Goal: Task Accomplishment & Management: Use online tool/utility

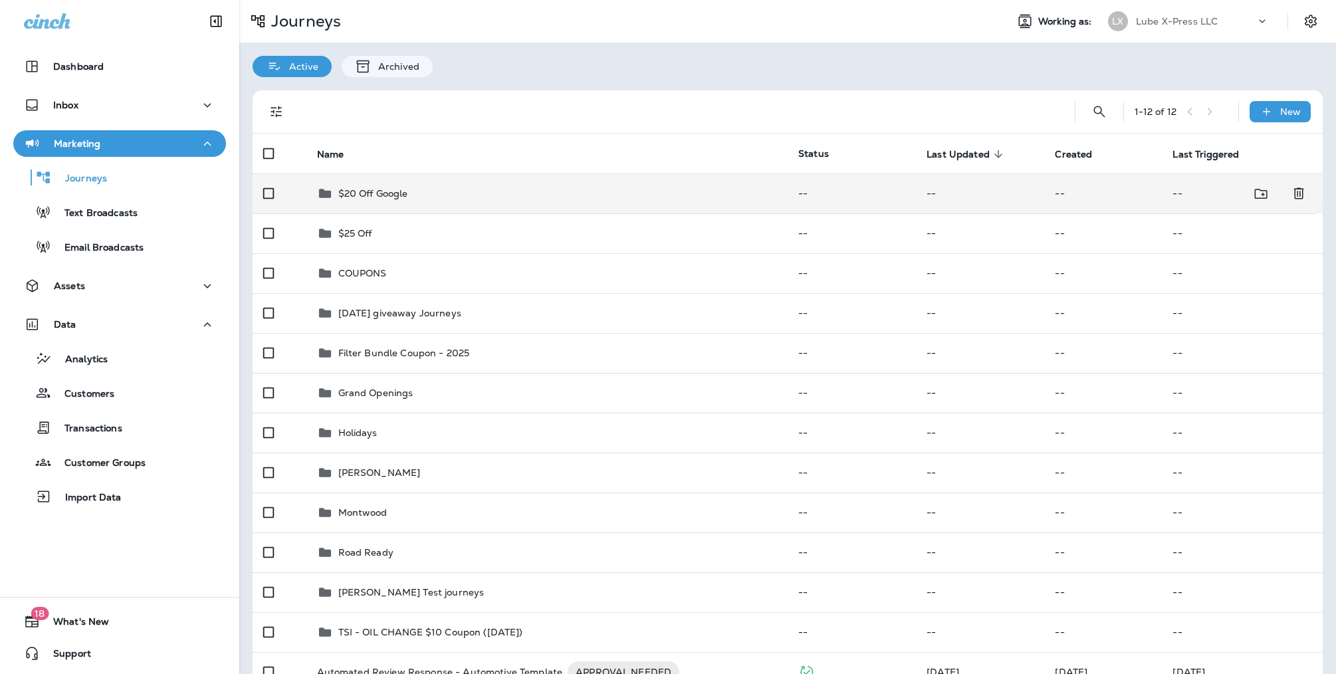
click at [506, 200] on div "$20 Off Google" at bounding box center [547, 193] width 461 height 16
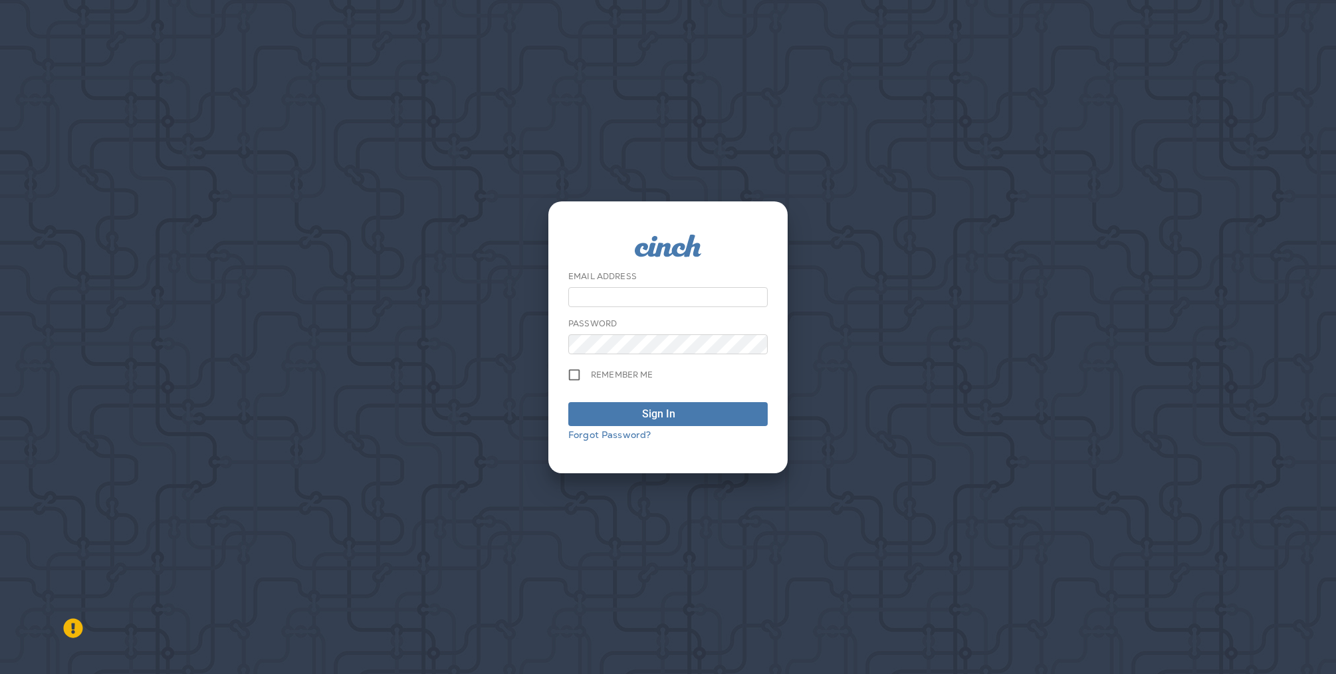
type input "**********"
drag, startPoint x: 670, startPoint y: 403, endPoint x: 669, endPoint y: 409, distance: 6.7
click at [670, 407] on button "Sign In" at bounding box center [667, 414] width 199 height 24
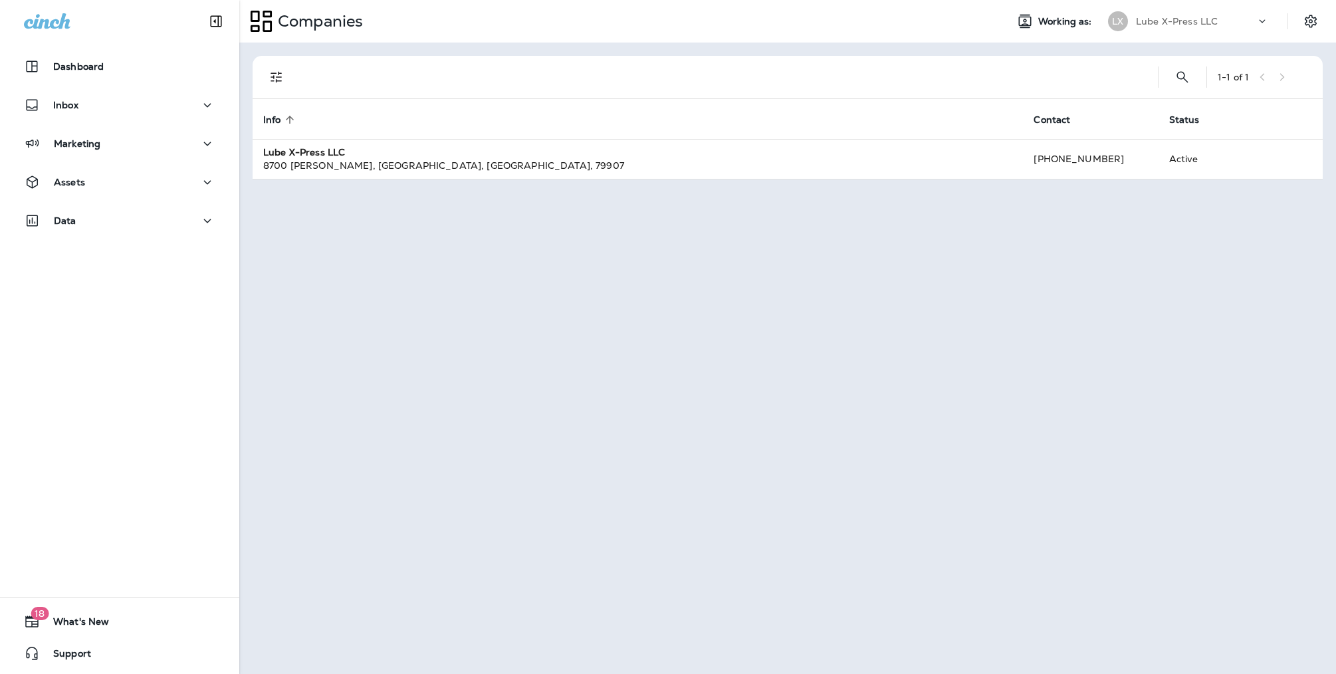
click at [476, 327] on div "1 - 1 of 1 Info sorted ascending Contact Status Lube X-Press LLC [STREET_ADDRES…" at bounding box center [787, 358] width 1097 height 631
click at [96, 144] on p "Marketing" at bounding box center [77, 143] width 47 height 11
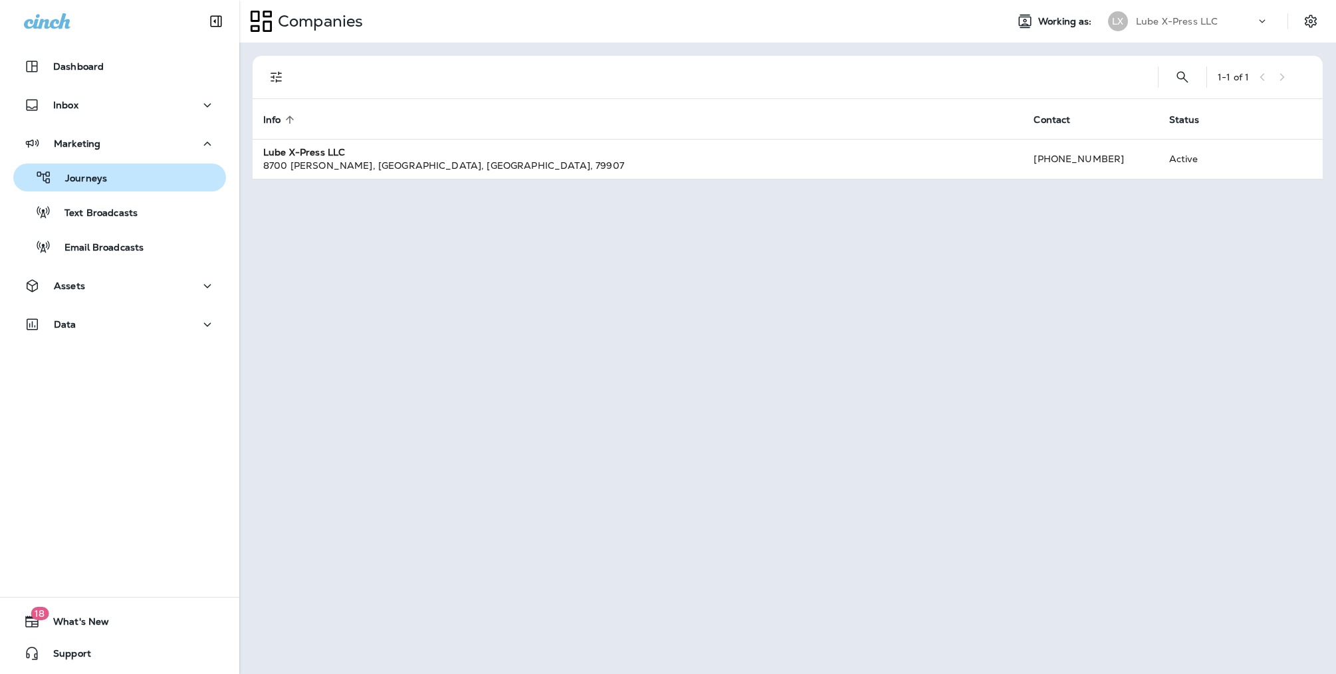
click at [100, 178] on p "Journeys" at bounding box center [79, 179] width 55 height 13
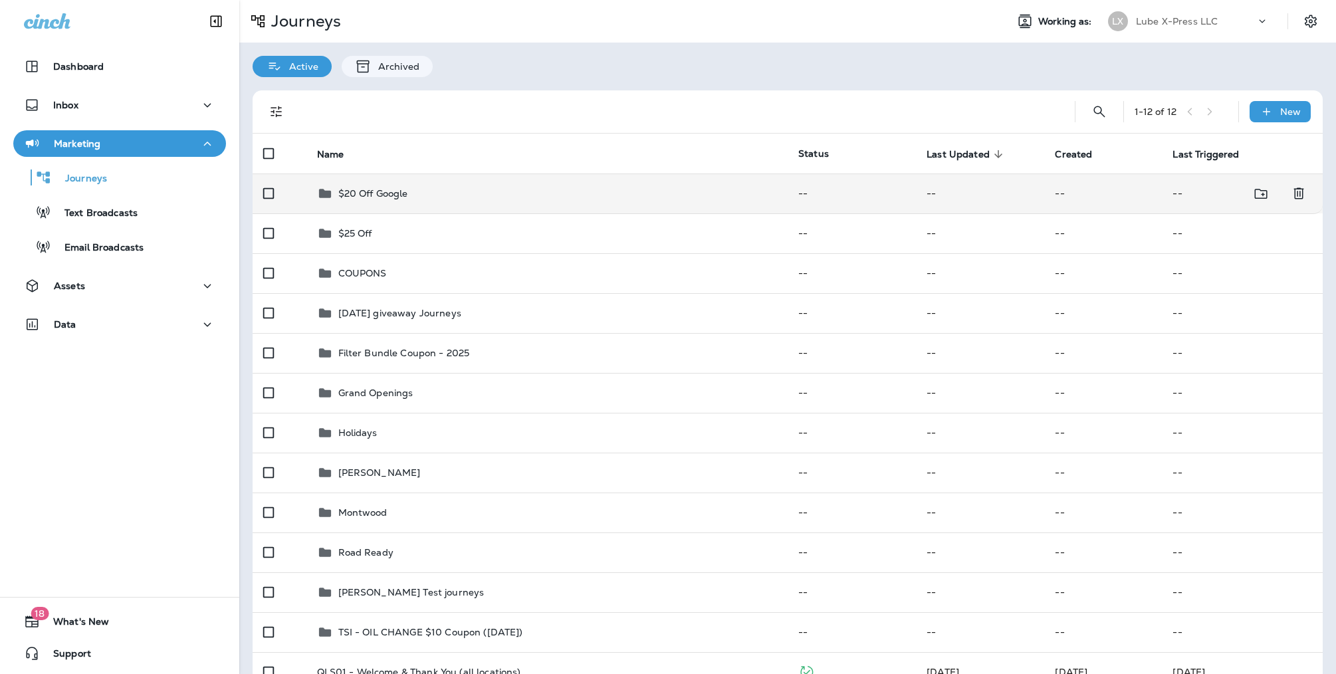
click at [405, 189] on p "$20 Off Google" at bounding box center [373, 193] width 70 height 11
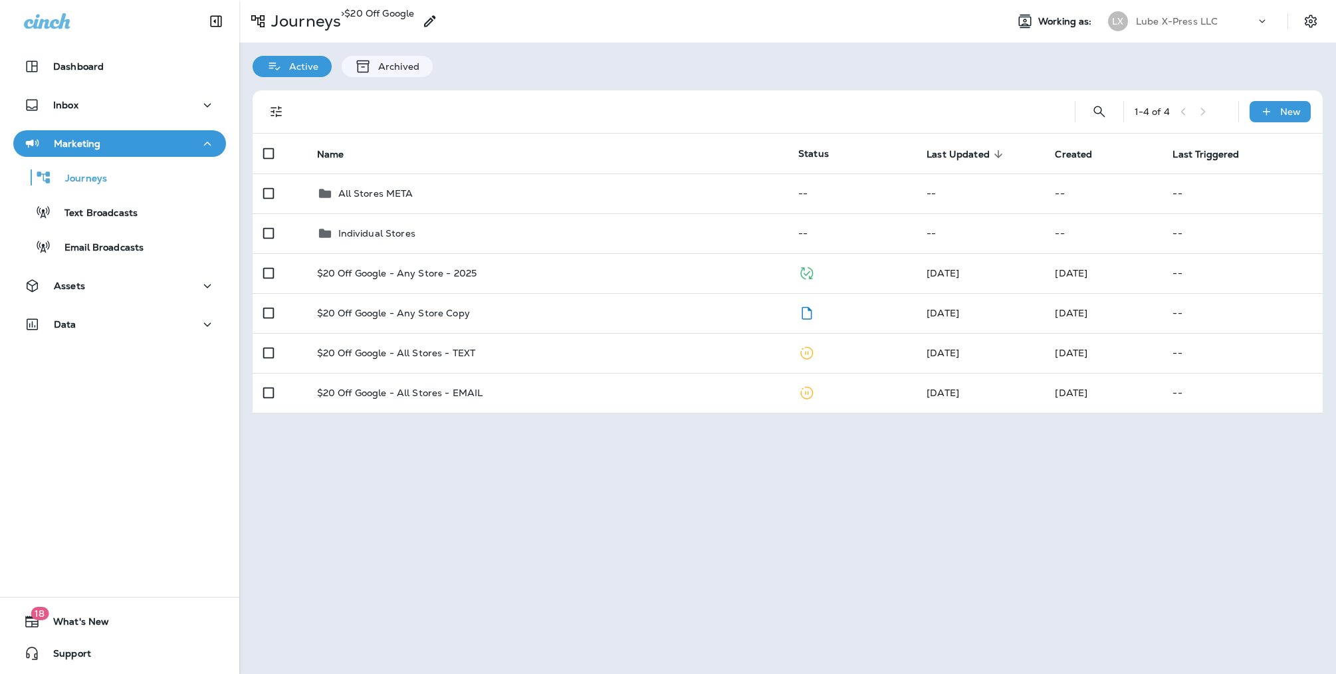
click at [688, 541] on div "Journeys > $20 Off Google Working as: LX Lube X-Press LLC Active Archived 1 - 4…" at bounding box center [787, 337] width 1097 height 674
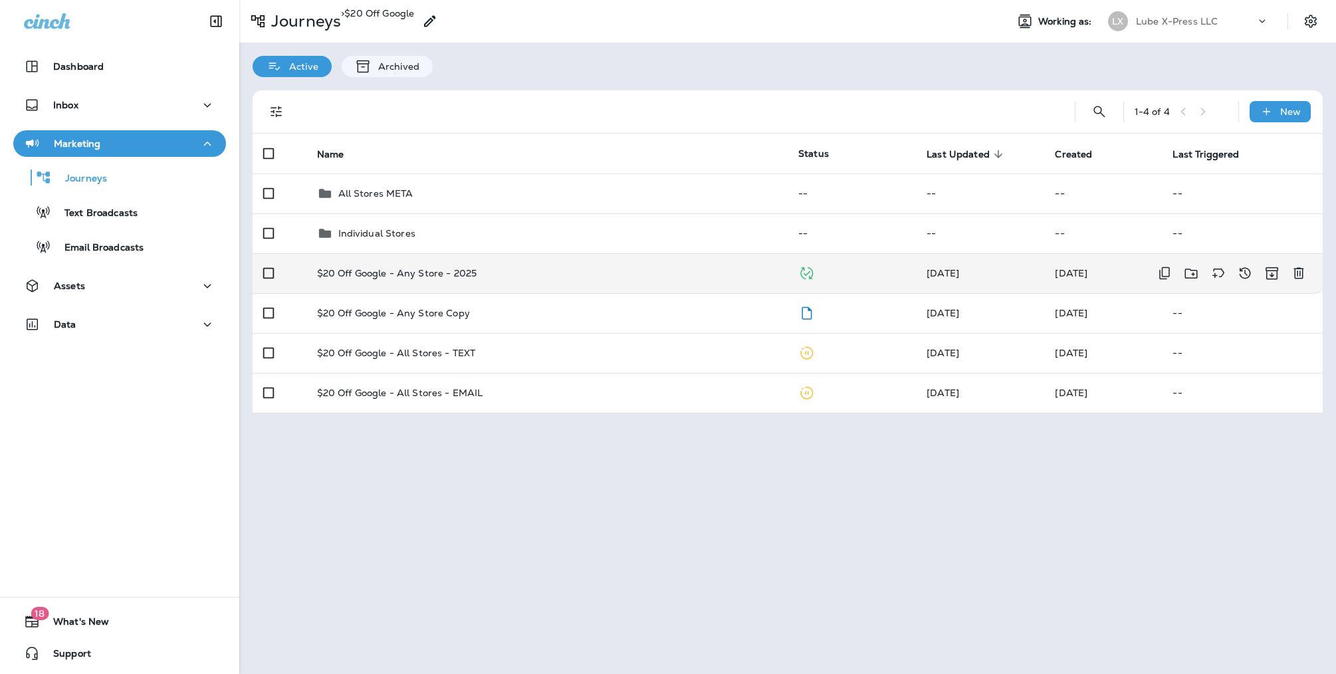
click at [450, 278] on p "$20 Off Google - Any Store - 2025" at bounding box center [397, 273] width 160 height 11
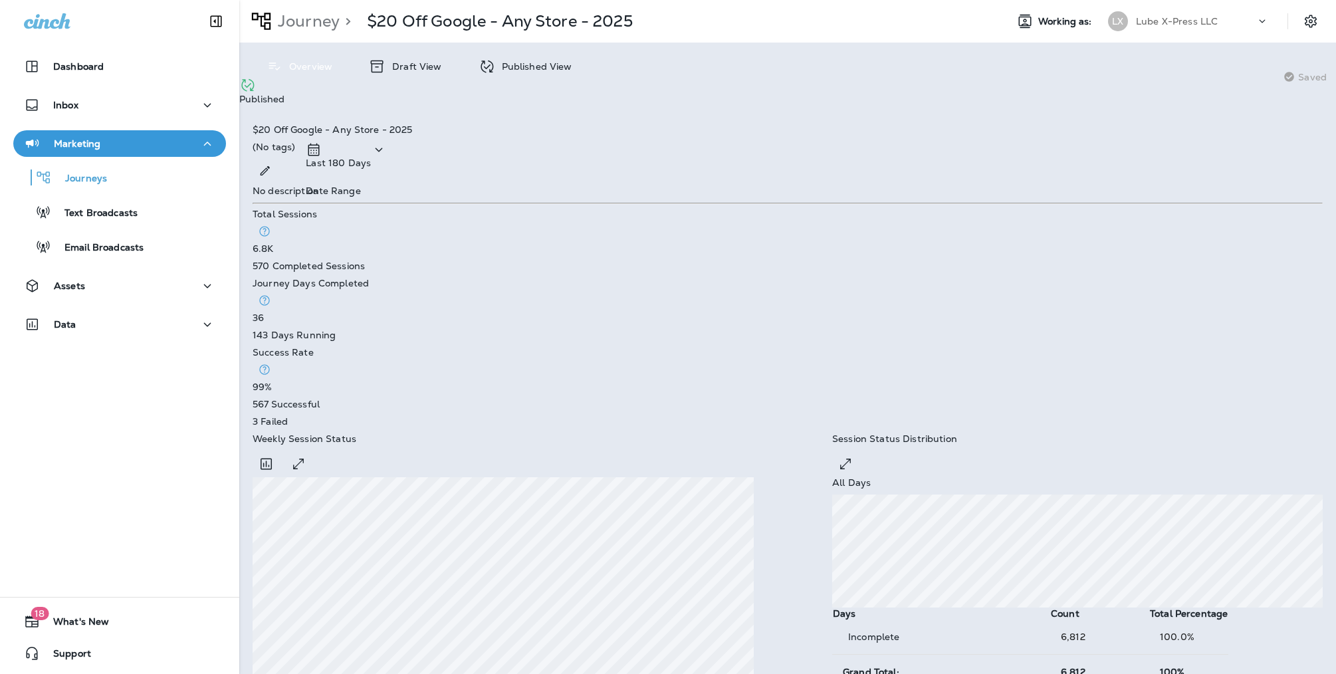
click at [604, 124] on div "$20 Off Google - Any Store - 2025 (No tags) Last 180 Days Date Range" at bounding box center [788, 154] width 1070 height 61
click at [127, 278] on div "Assets" at bounding box center [119, 286] width 191 height 17
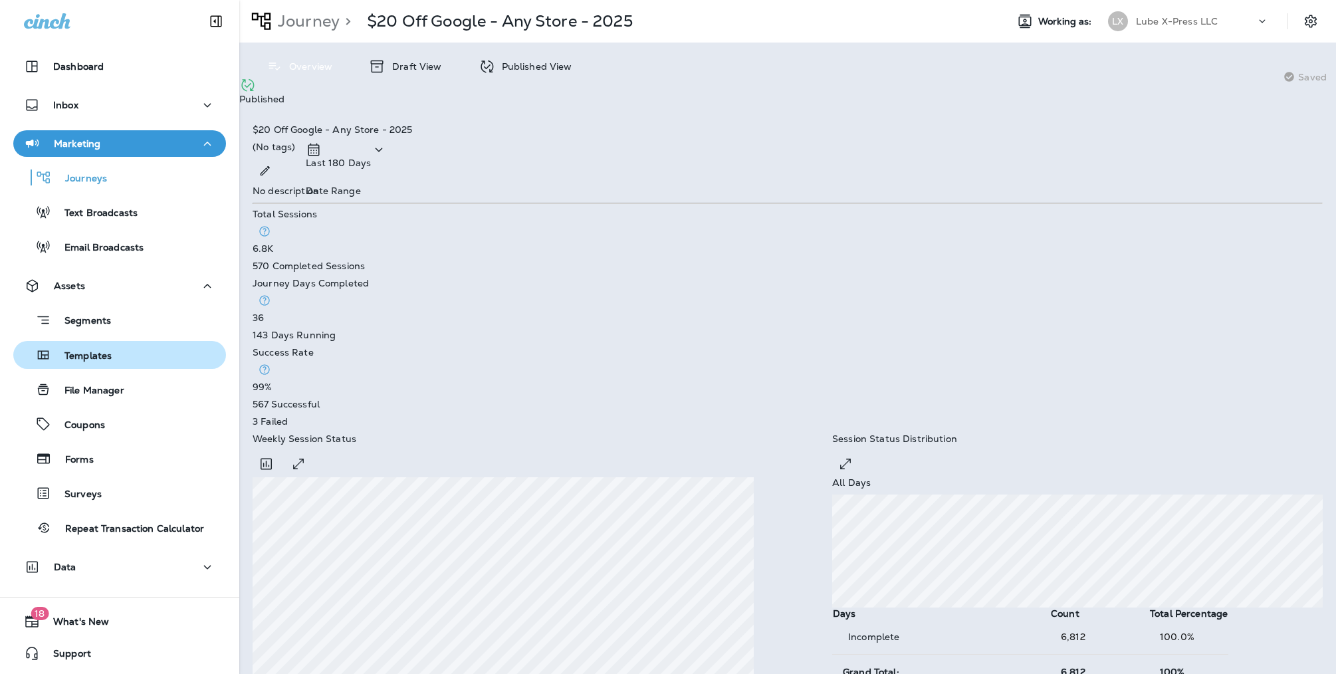
click at [122, 358] on div "Templates" at bounding box center [120, 355] width 202 height 20
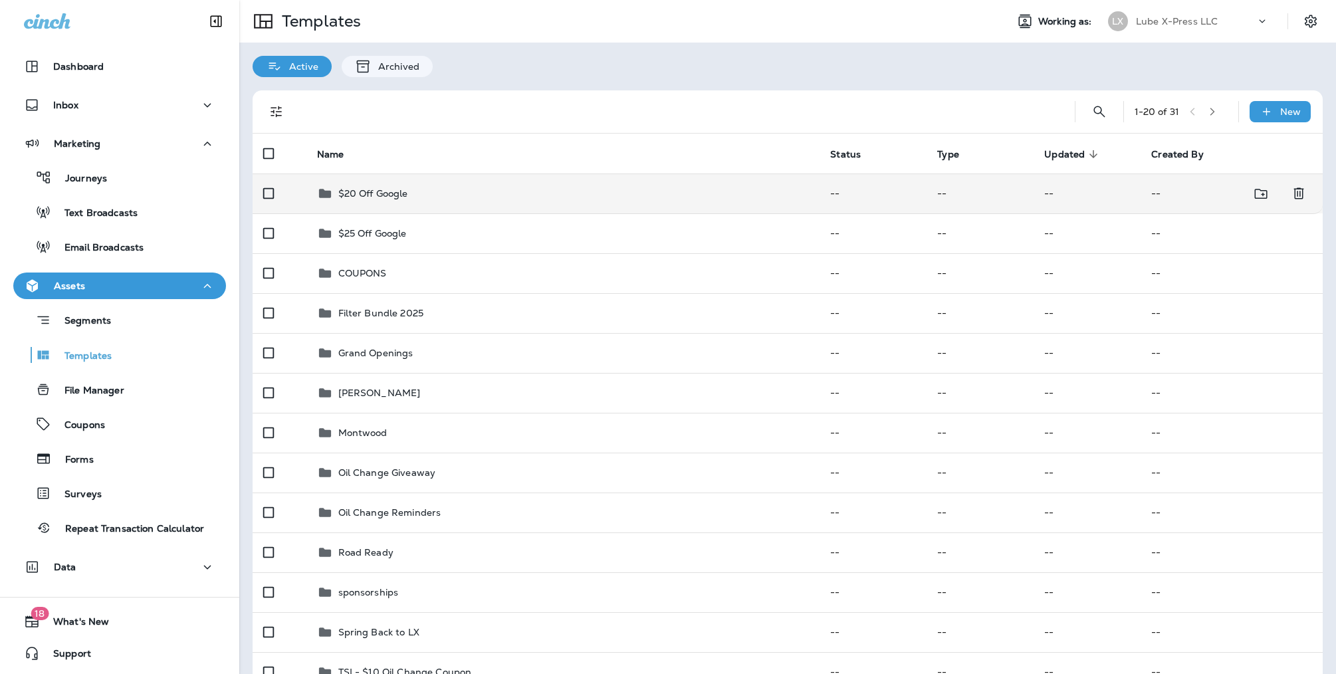
click at [374, 189] on p "$20 Off Google" at bounding box center [373, 193] width 70 height 11
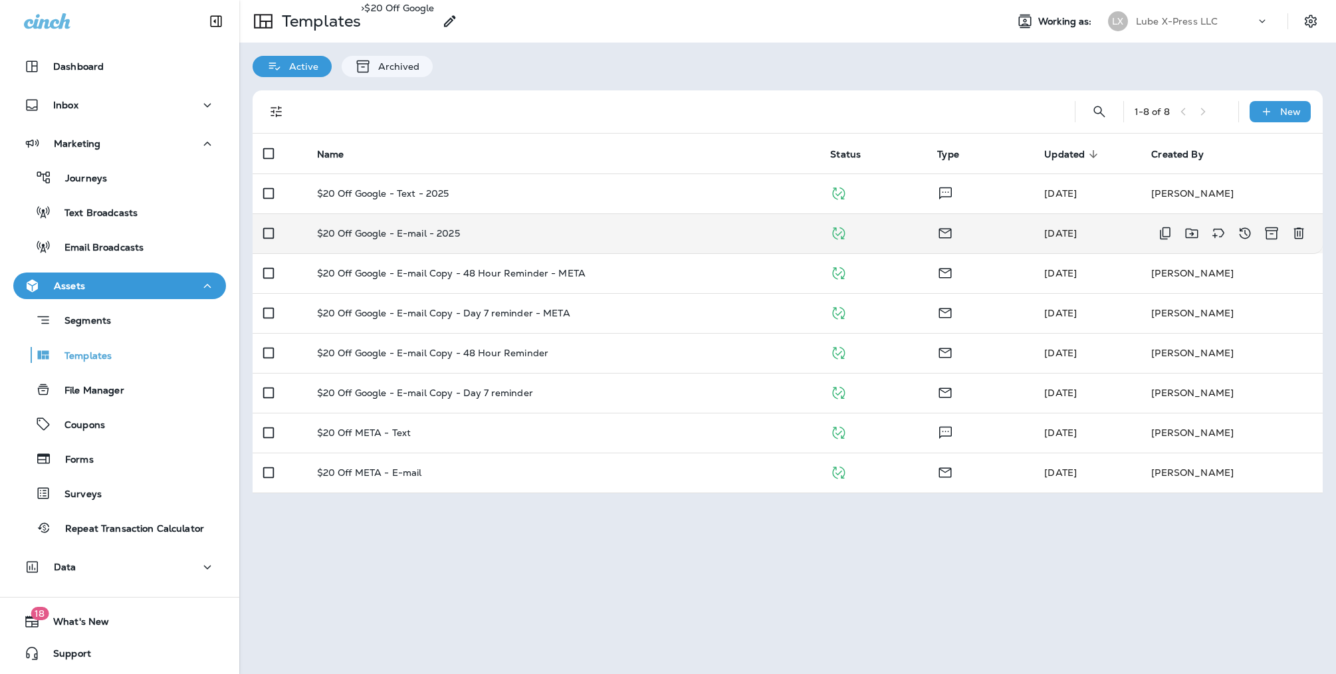
click at [450, 232] on p "$20 Off Google - E-mail - 2025" at bounding box center [388, 233] width 143 height 11
